Goal: Task Accomplishment & Management: Use online tool/utility

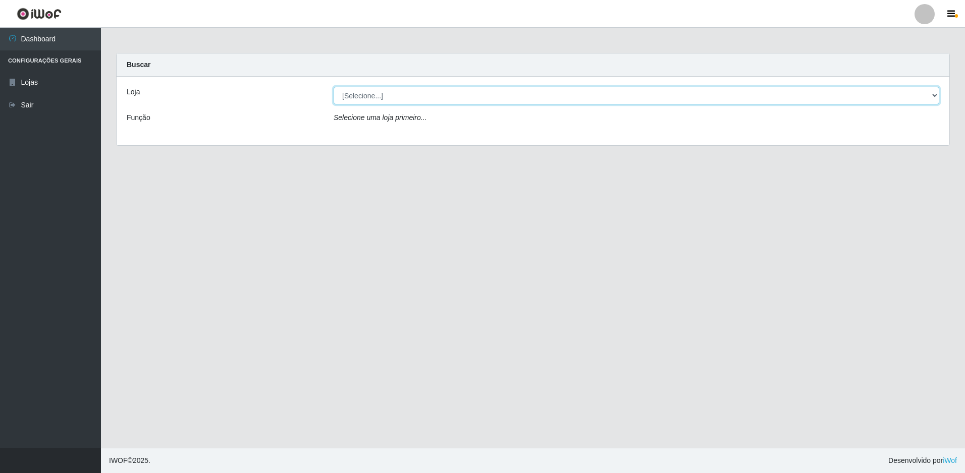
click at [433, 96] on select "[Selecione...] Extrabom - Loja 51 Gaivotas" at bounding box center [636, 96] width 605 height 18
select select "469"
click at [334, 87] on select "[Selecione...] Extrabom - Loja 51 Gaivotas" at bounding box center [636, 96] width 605 height 18
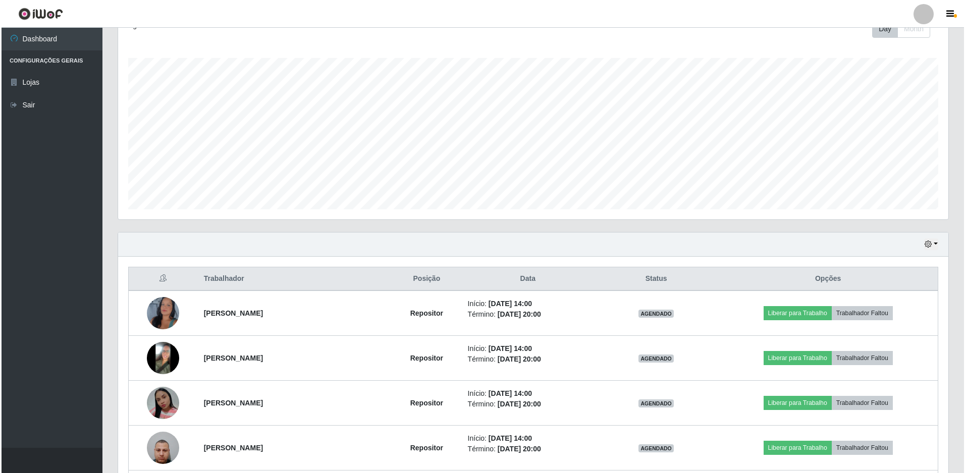
scroll to position [242, 0]
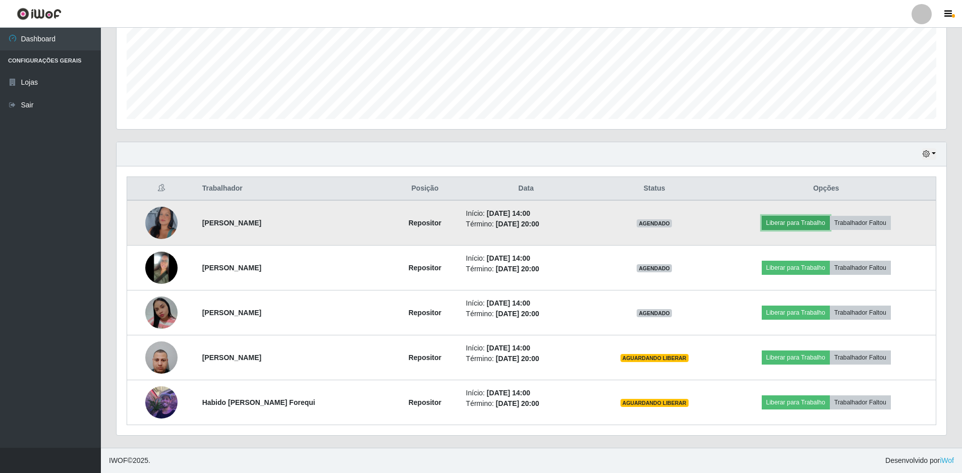
click at [781, 224] on button "Liberar para Trabalho" at bounding box center [796, 223] width 68 height 14
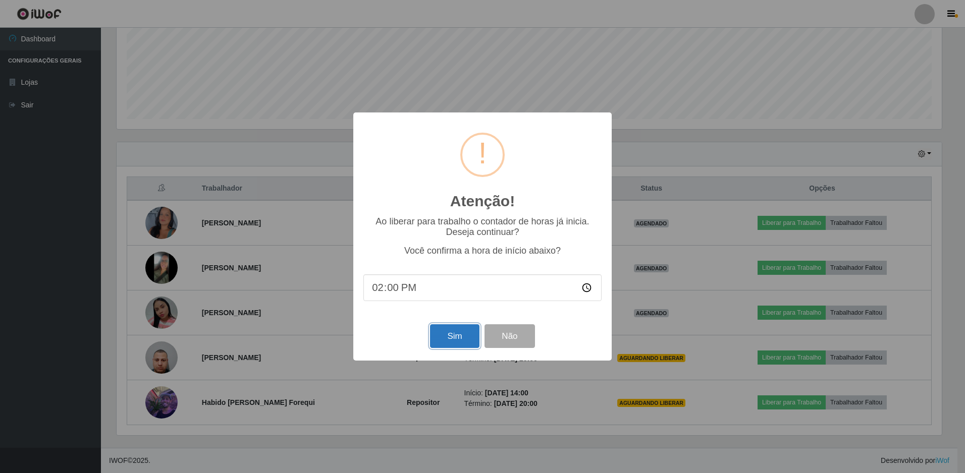
click at [461, 340] on button "Sim" at bounding box center [454, 336] width 49 height 24
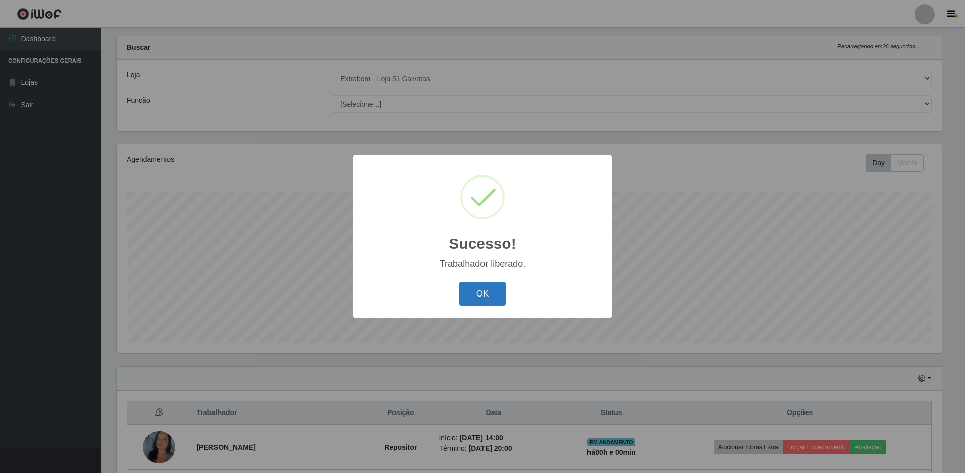
click at [492, 287] on button "OK" at bounding box center [482, 294] width 47 height 24
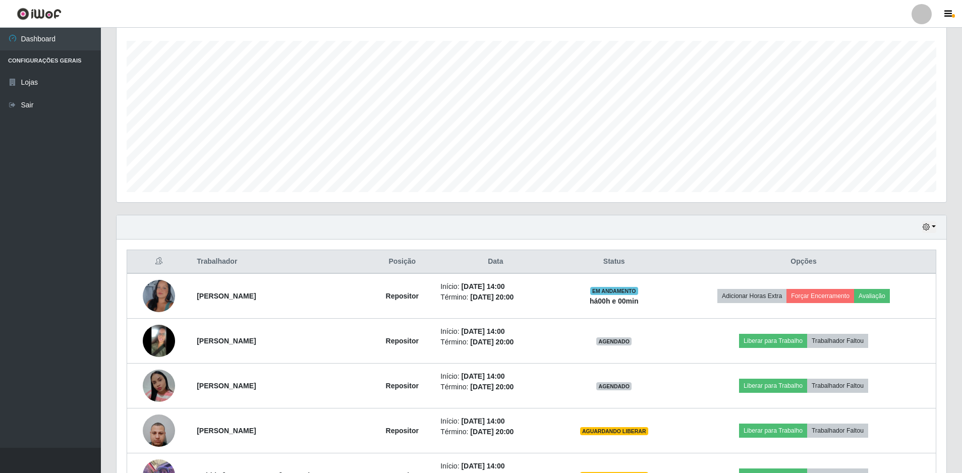
scroll to position [219, 0]
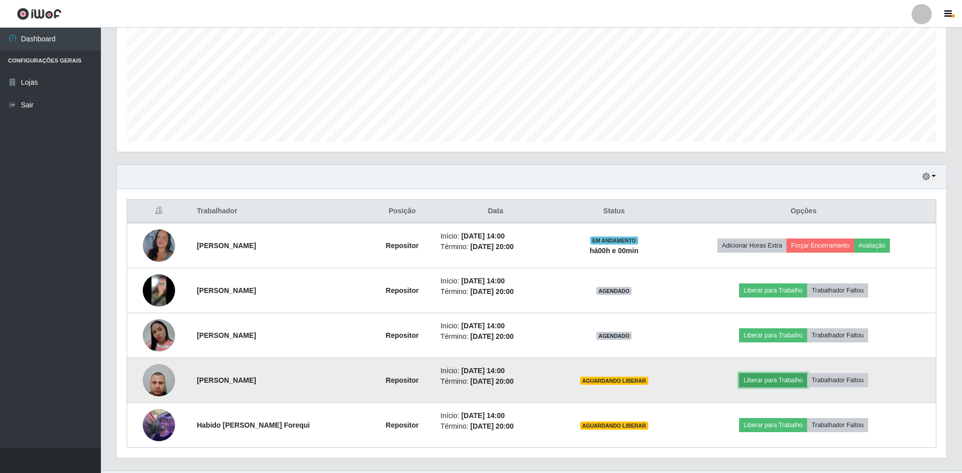
click at [780, 383] on button "Liberar para Trabalho" at bounding box center [773, 380] width 68 height 14
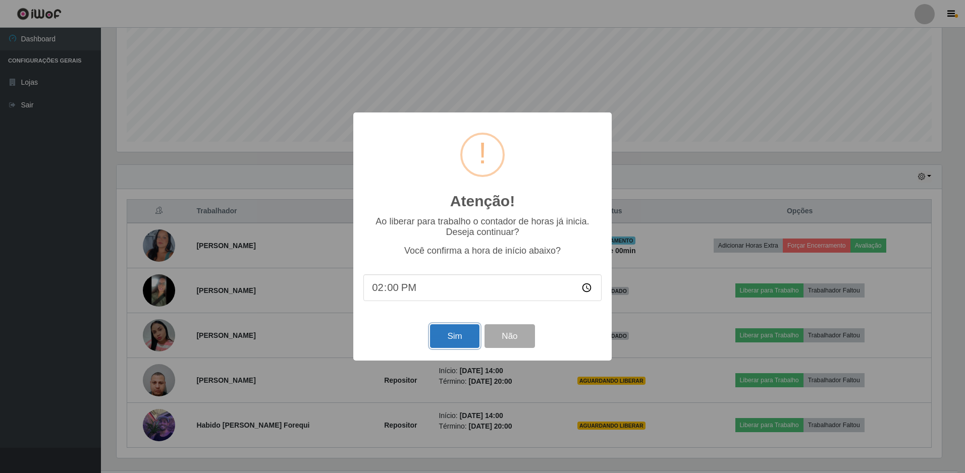
click at [467, 338] on button "Sim" at bounding box center [454, 336] width 49 height 24
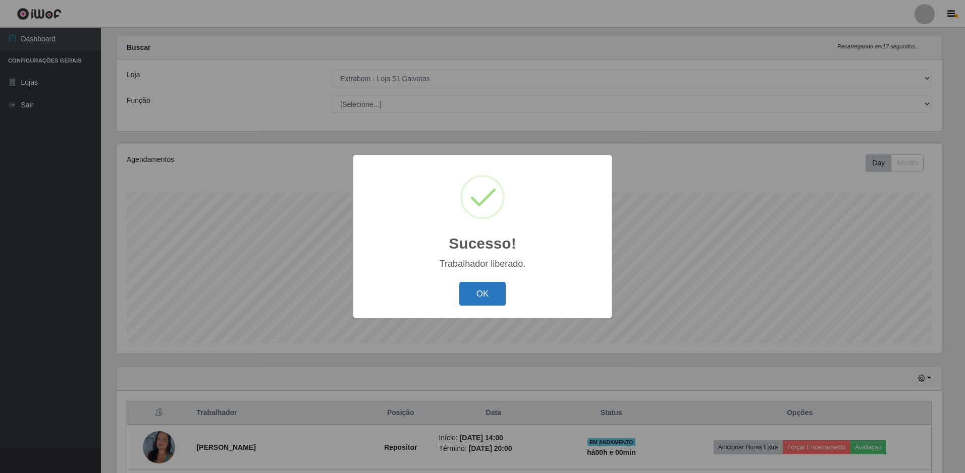
click at [488, 303] on button "OK" at bounding box center [482, 294] width 47 height 24
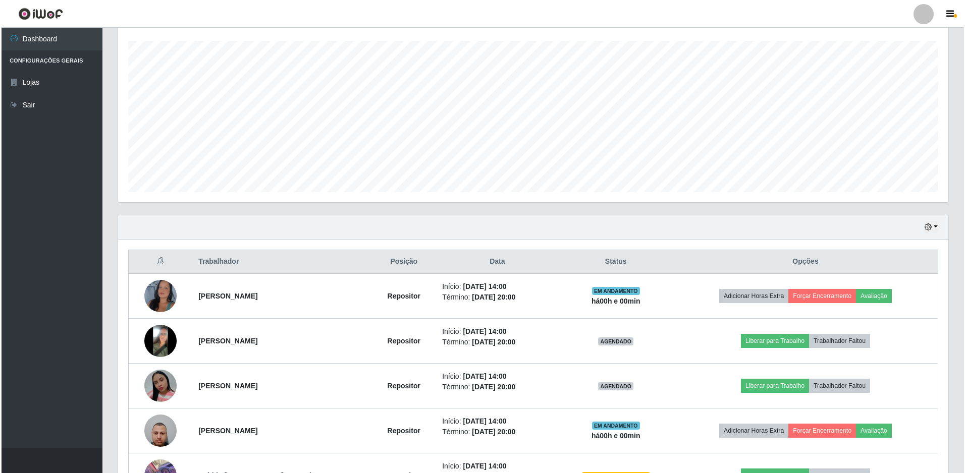
scroll to position [219, 0]
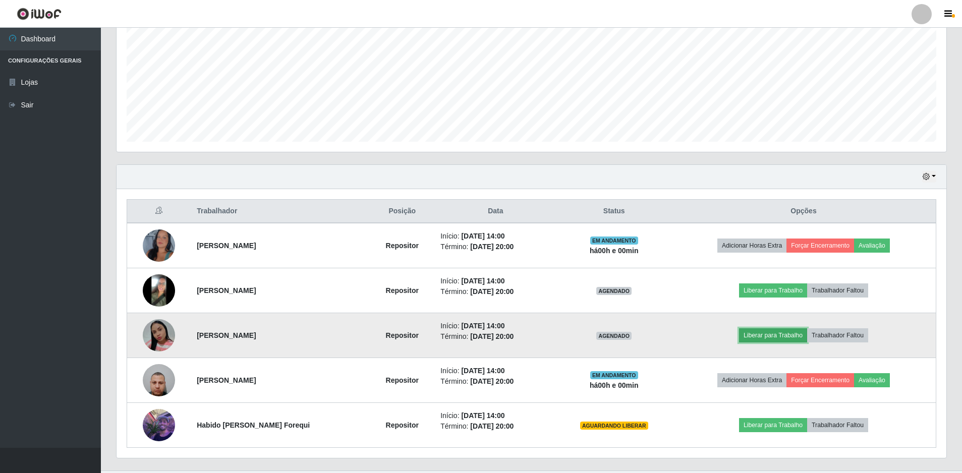
click at [783, 332] on button "Liberar para Trabalho" at bounding box center [773, 335] width 68 height 14
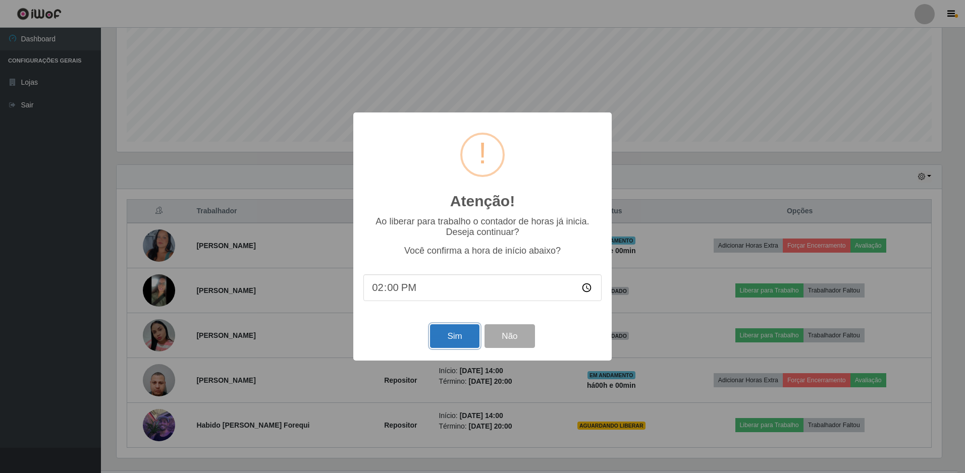
click at [462, 340] on button "Sim" at bounding box center [454, 336] width 49 height 24
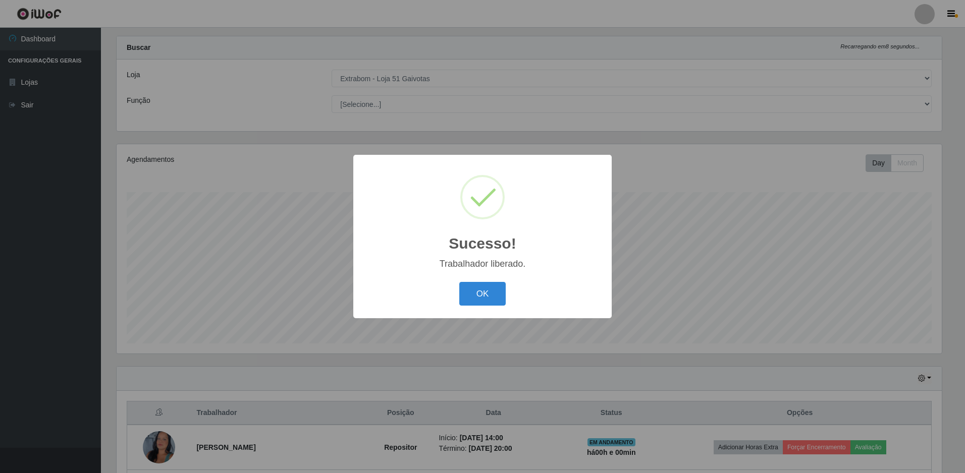
click at [497, 281] on div "OK Cancel" at bounding box center [482, 294] width 238 height 29
click at [486, 292] on button "OK" at bounding box center [482, 294] width 47 height 24
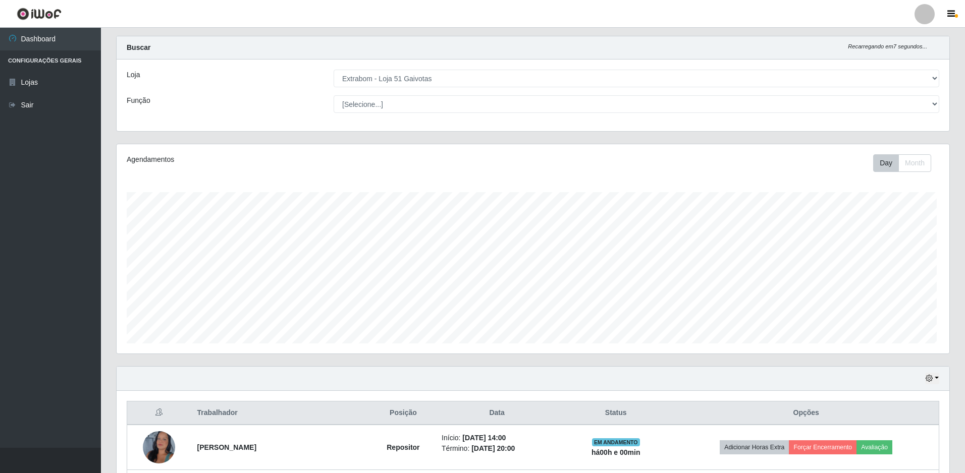
scroll to position [0, 0]
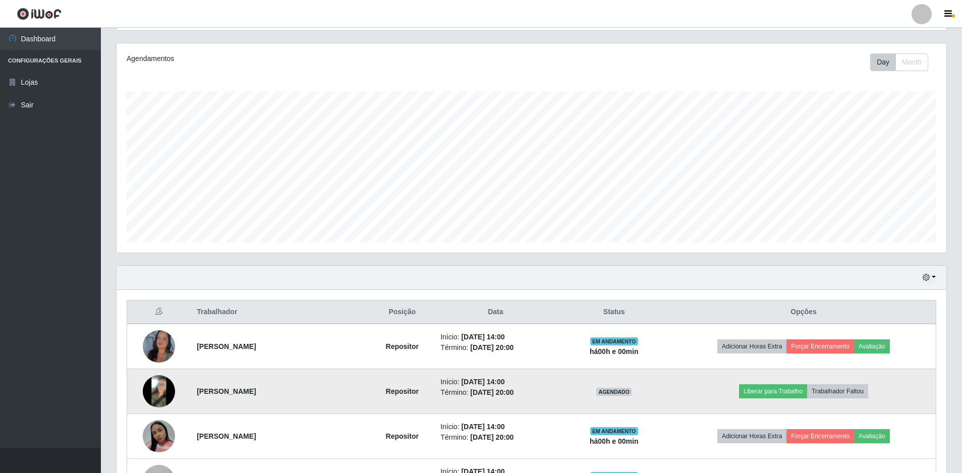
click at [152, 396] on img at bounding box center [159, 391] width 32 height 32
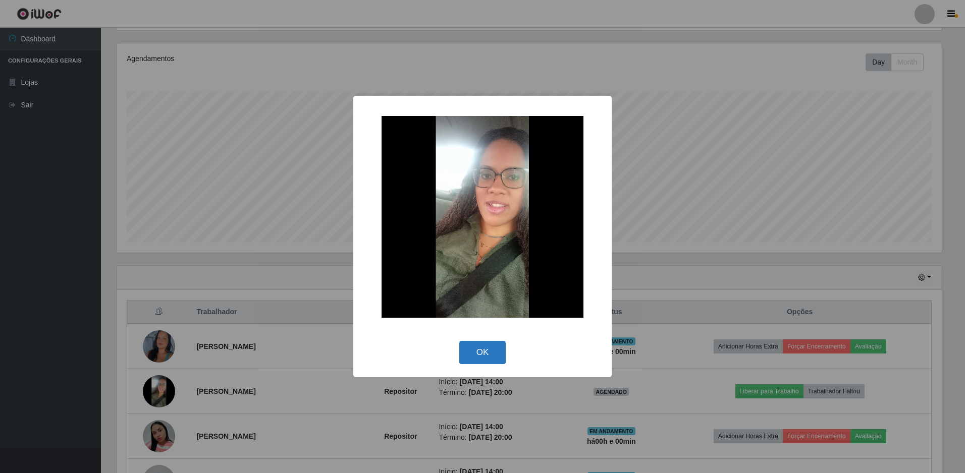
click at [483, 343] on button "OK" at bounding box center [482, 353] width 47 height 24
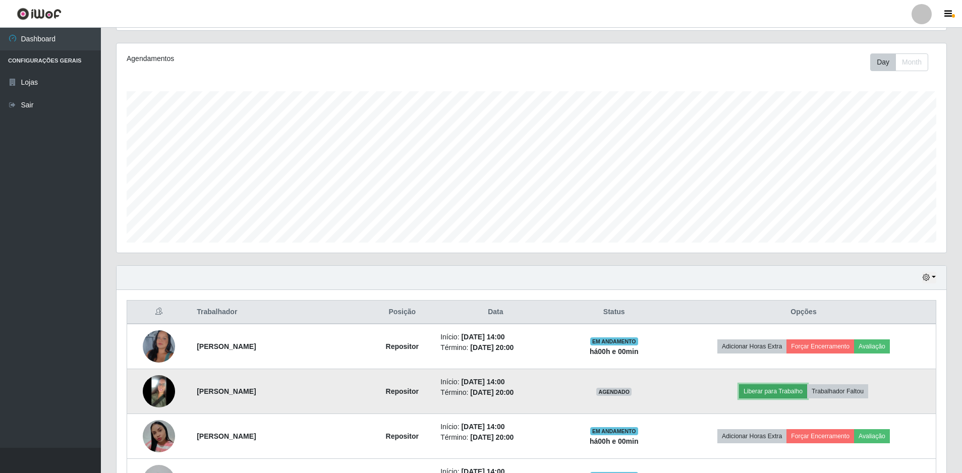
click at [786, 394] on button "Liberar para Trabalho" at bounding box center [773, 391] width 68 height 14
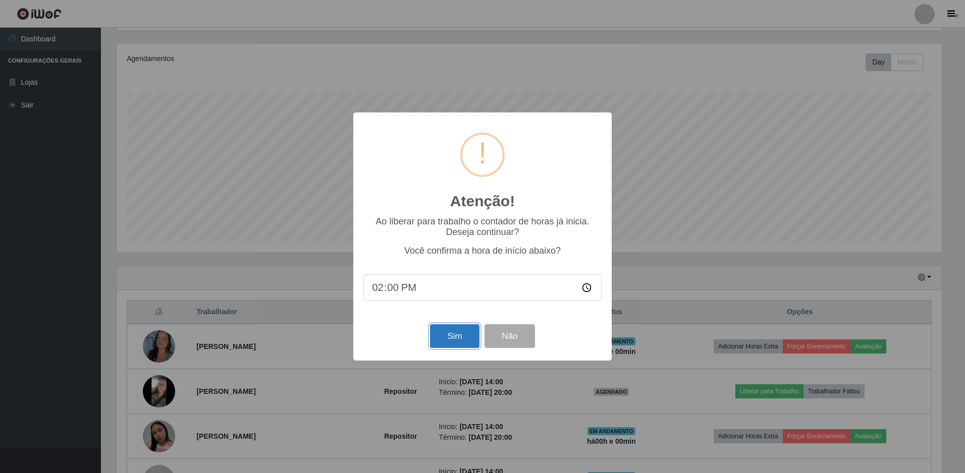
click at [449, 337] on button "Sim" at bounding box center [454, 336] width 49 height 24
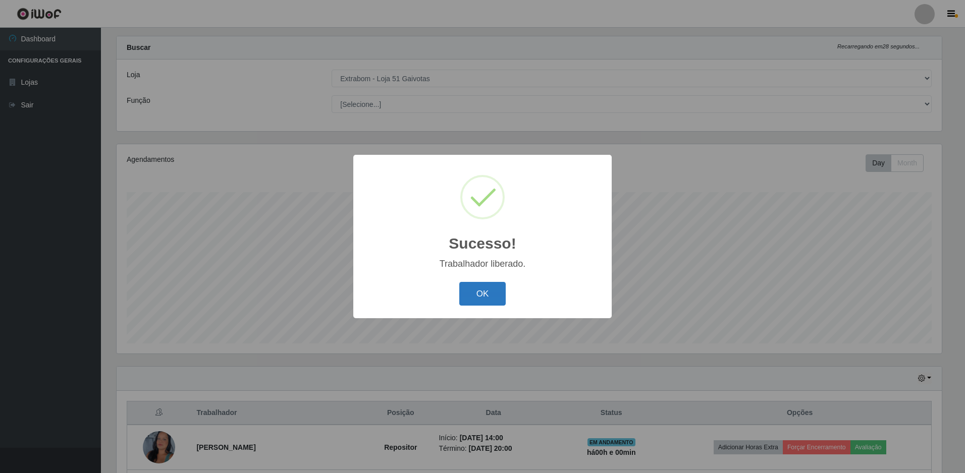
click at [488, 284] on button "OK" at bounding box center [482, 294] width 47 height 24
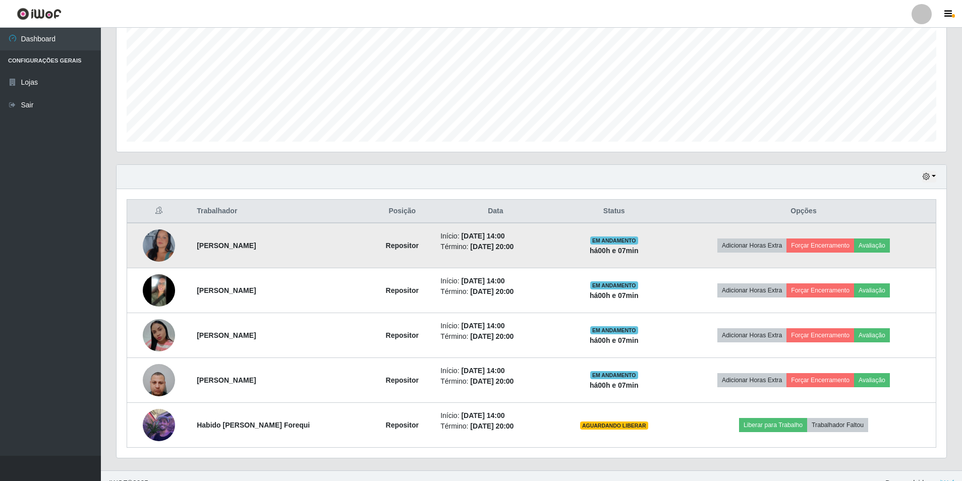
scroll to position [209, 830]
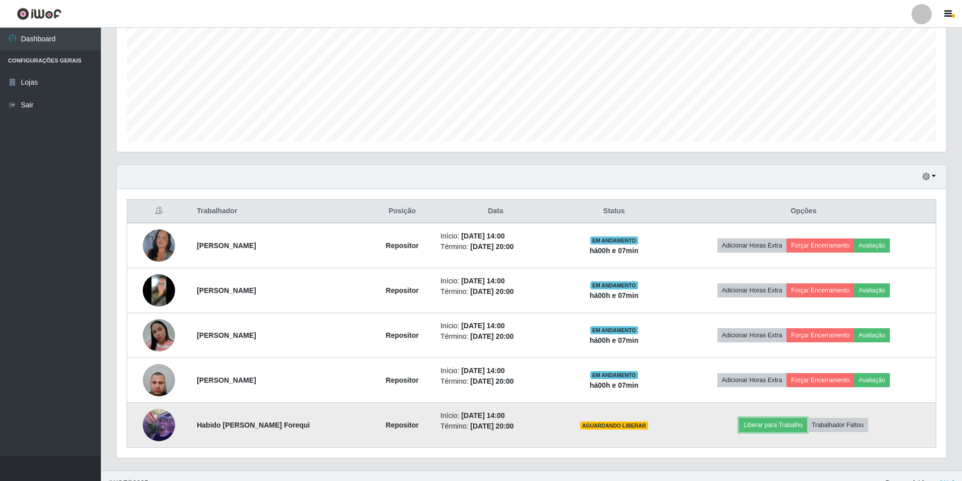
click at [786, 433] on td "Liberar para Trabalho Trabalhador Faltou" at bounding box center [804, 425] width 264 height 45
click at [778, 425] on button "Liberar para Trabalho" at bounding box center [773, 425] width 68 height 14
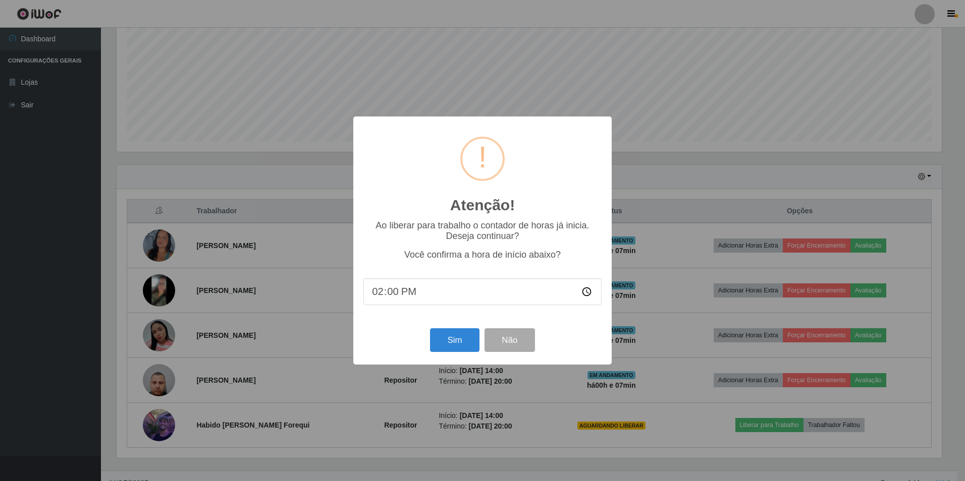
click at [410, 302] on input "14:00" at bounding box center [482, 292] width 238 height 27
click at [396, 294] on input "14:00" at bounding box center [482, 292] width 238 height 27
type input "14:00"
click at [442, 342] on button "Sim" at bounding box center [454, 340] width 49 height 24
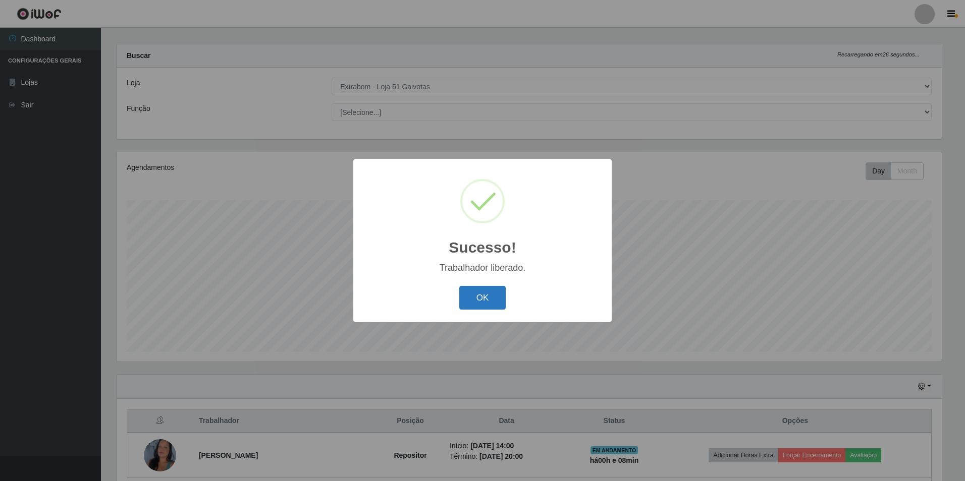
click at [471, 302] on button "OK" at bounding box center [482, 298] width 47 height 24
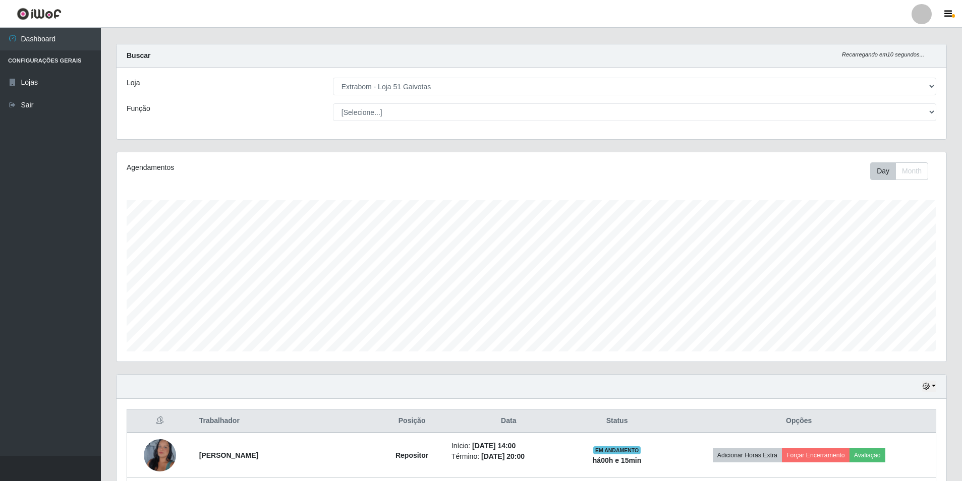
scroll to position [234, 0]
